Goal: Information Seeking & Learning: Compare options

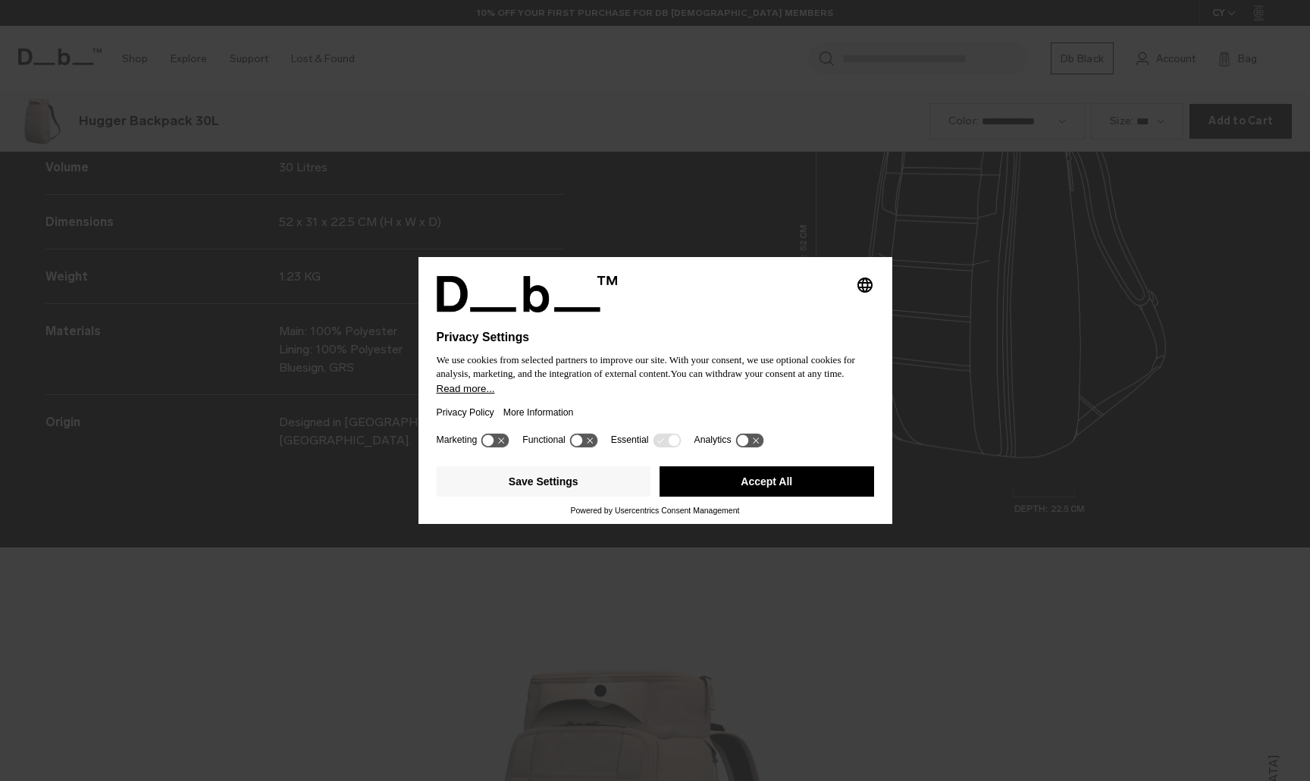
scroll to position [2343, 0]
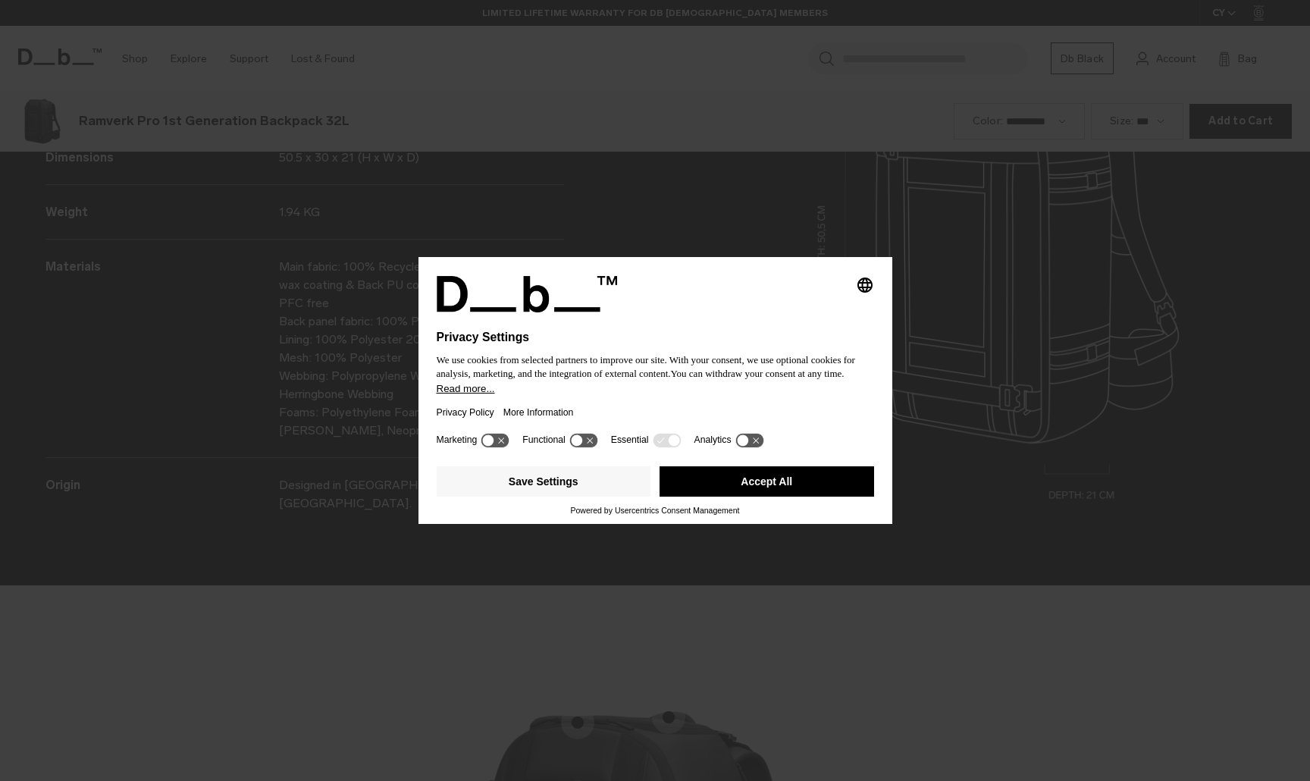
scroll to position [2343, 0]
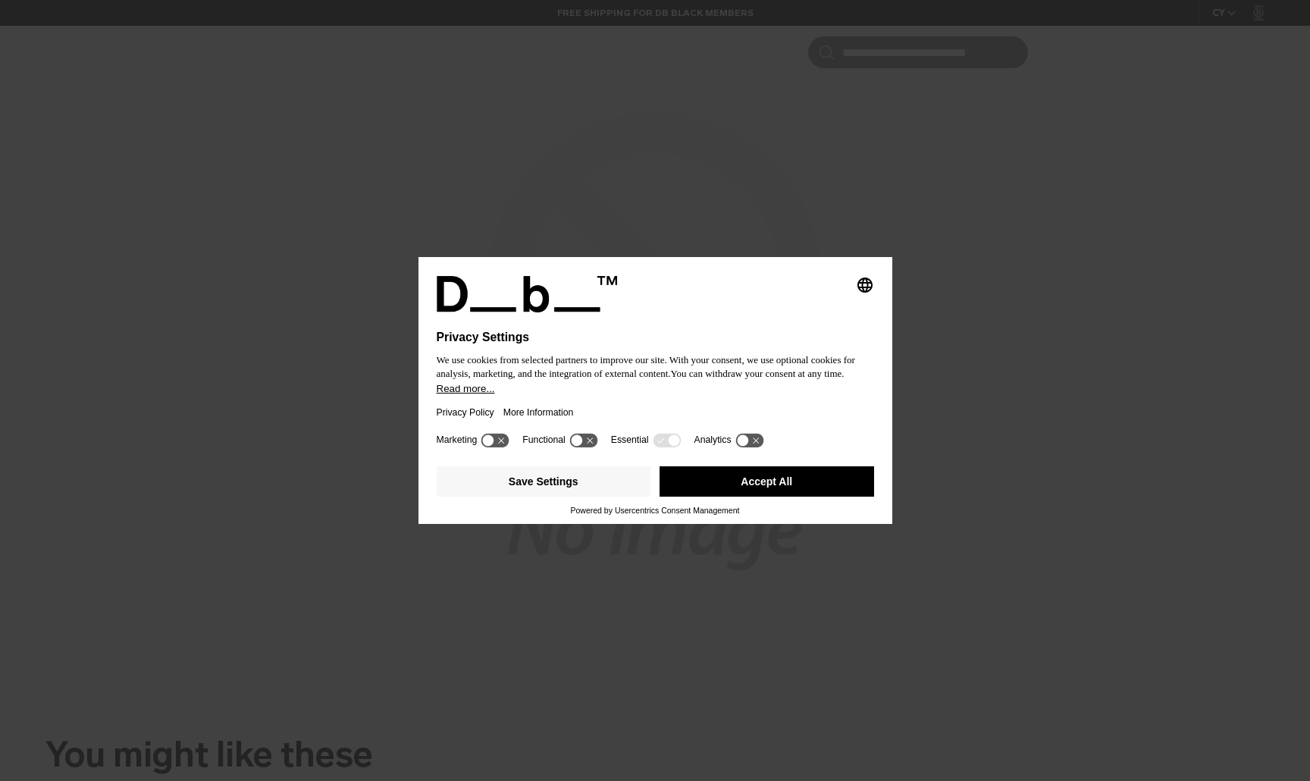
scroll to position [781, 0]
